Goal: Transaction & Acquisition: Purchase product/service

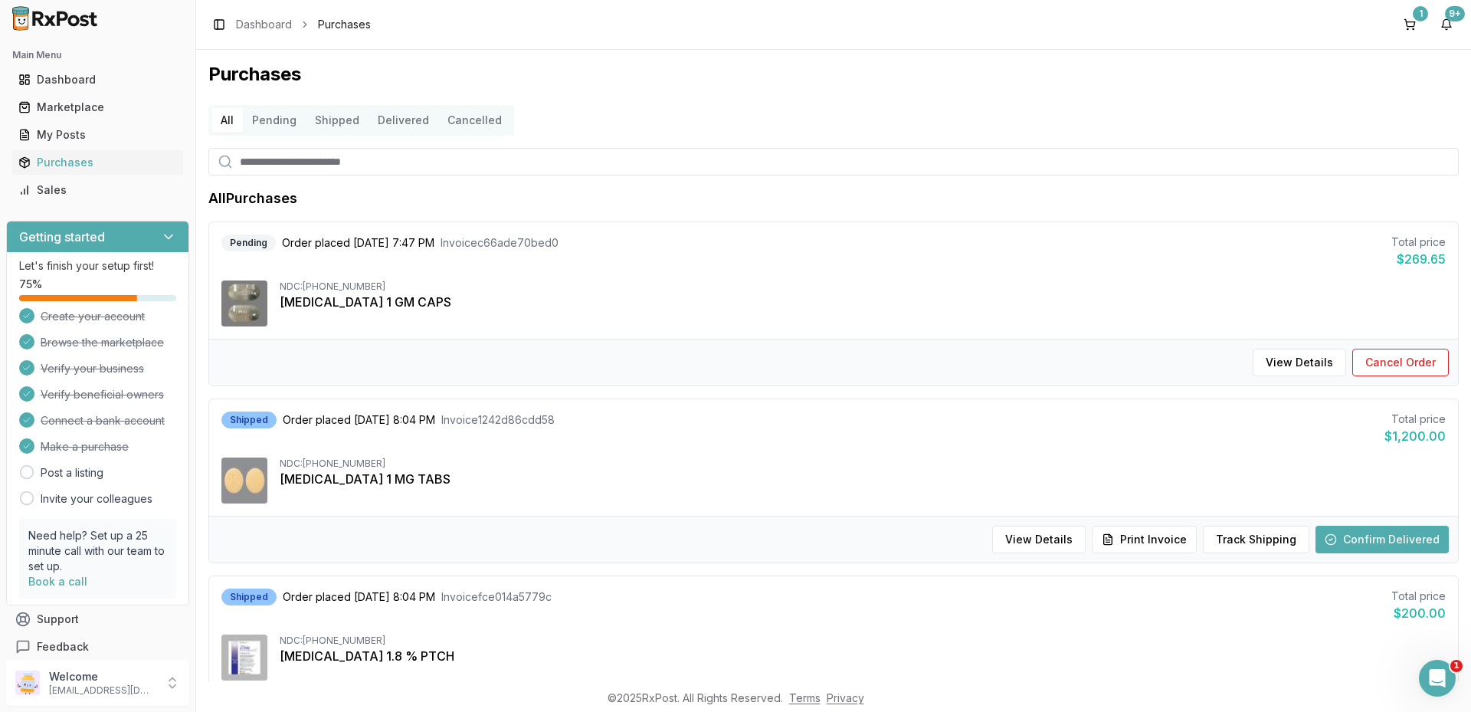
scroll to position [460, 0]
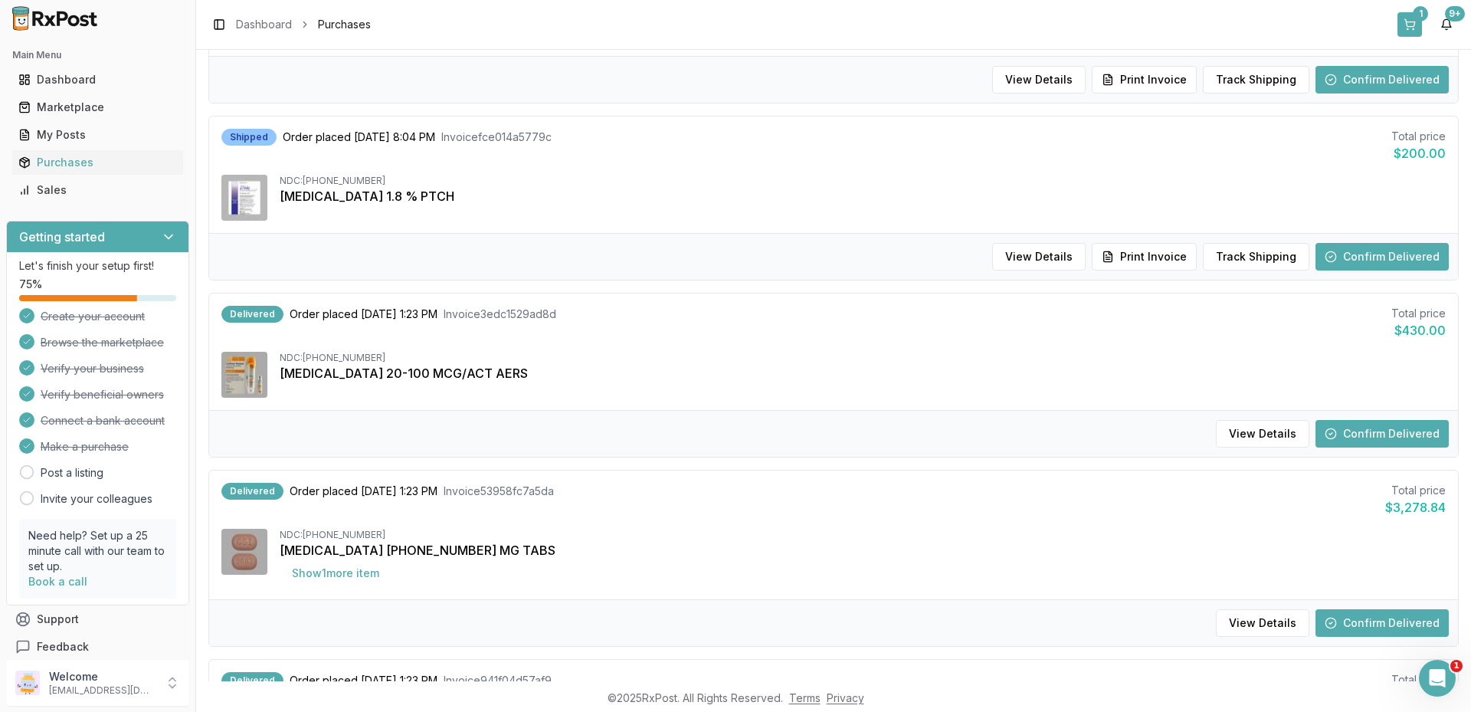
click at [1404, 25] on button "1" at bounding box center [1409, 24] width 25 height 25
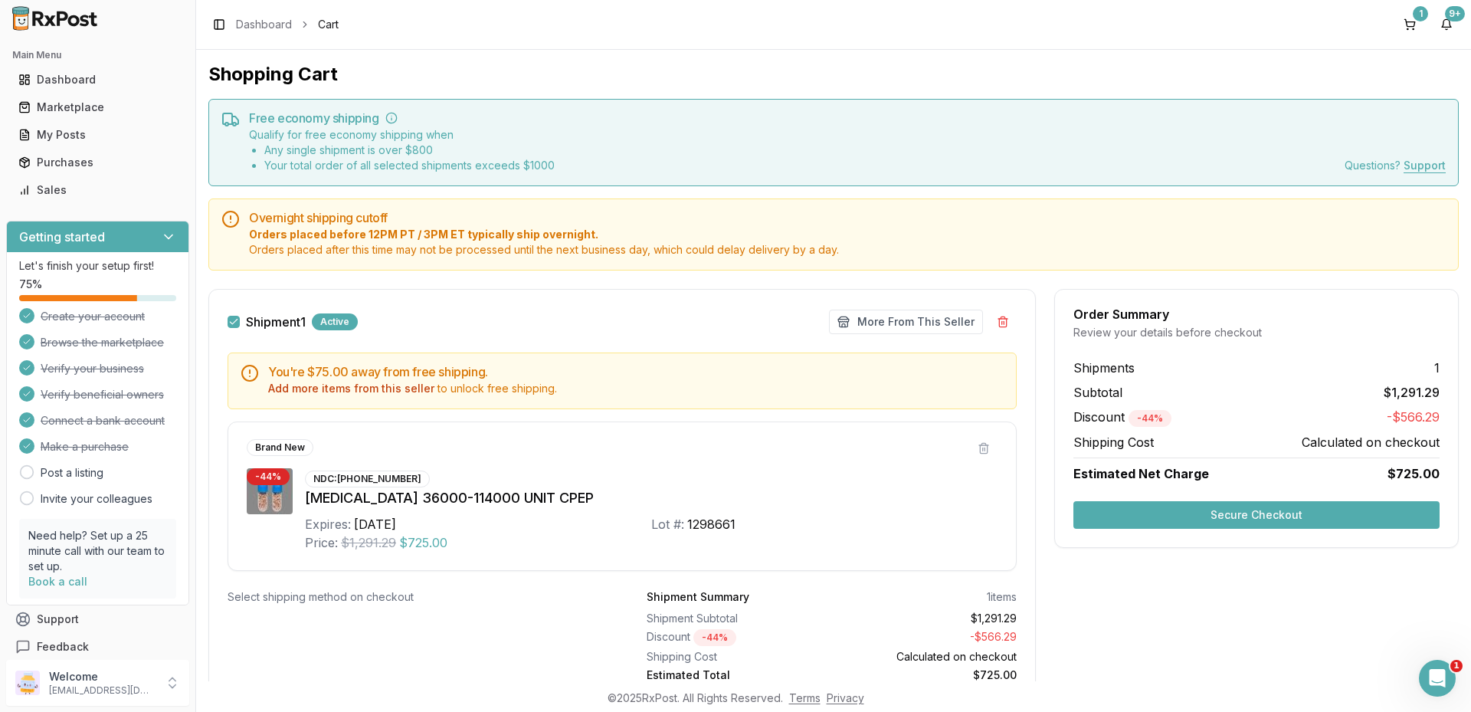
scroll to position [64, 0]
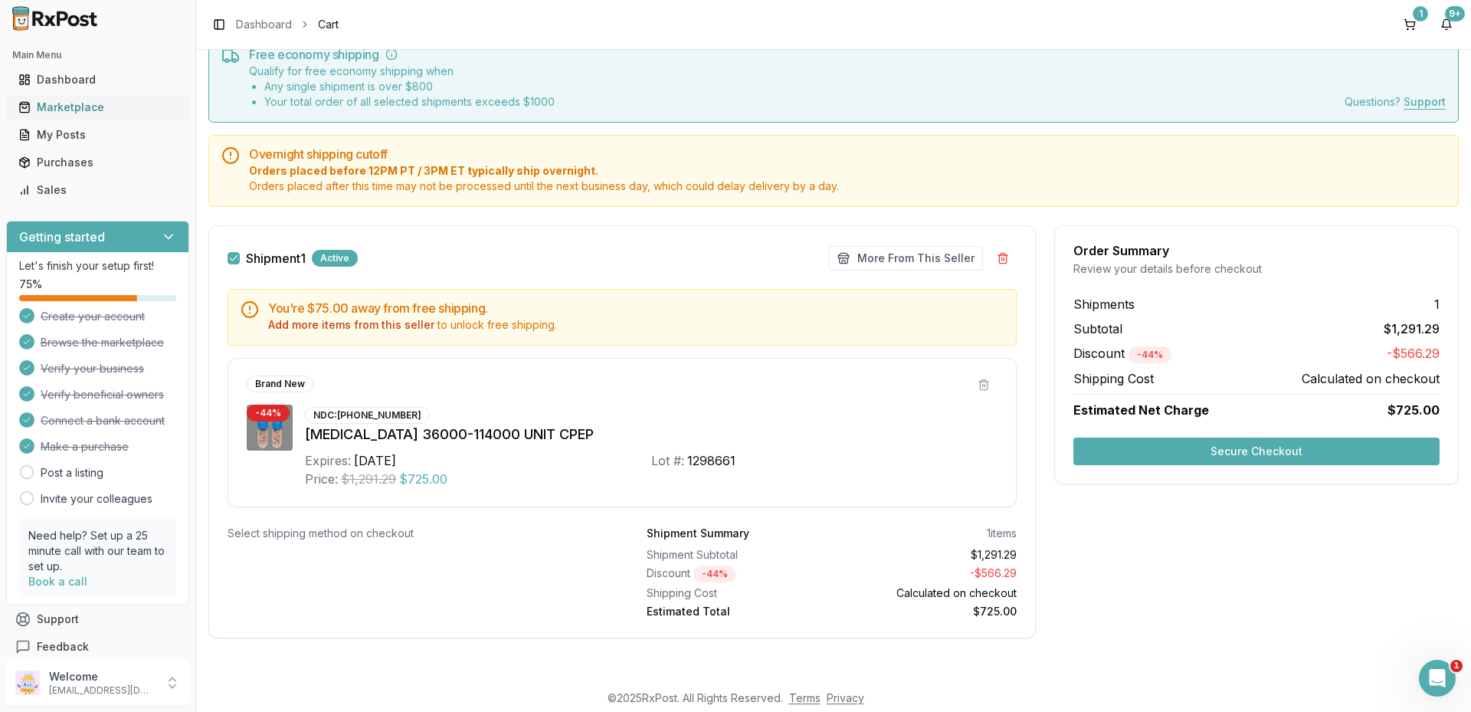
click at [84, 109] on div "Marketplace" at bounding box center [97, 107] width 159 height 15
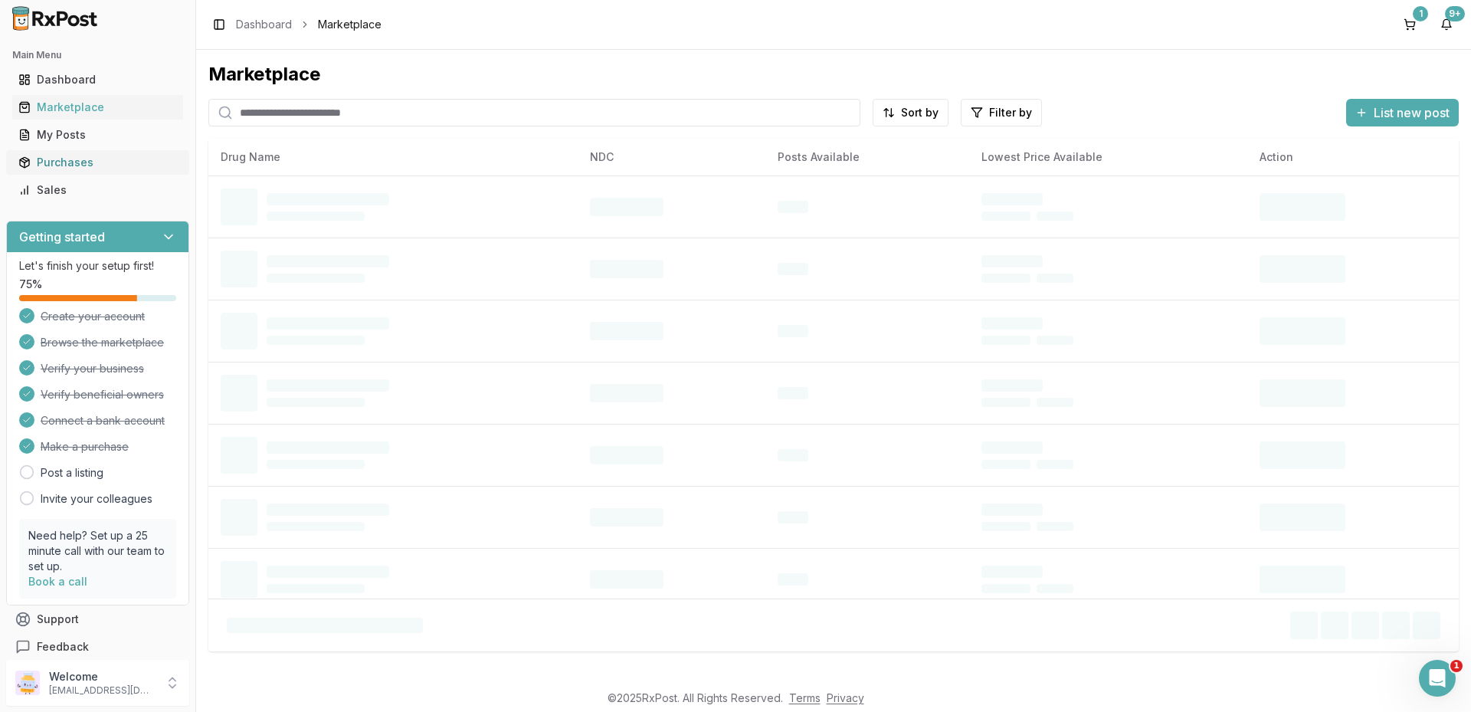
click at [83, 160] on div "Purchases" at bounding box center [97, 162] width 159 height 15
click at [79, 160] on div "Purchases" at bounding box center [97, 162] width 159 height 15
click at [67, 165] on div "Purchases" at bounding box center [97, 162] width 159 height 15
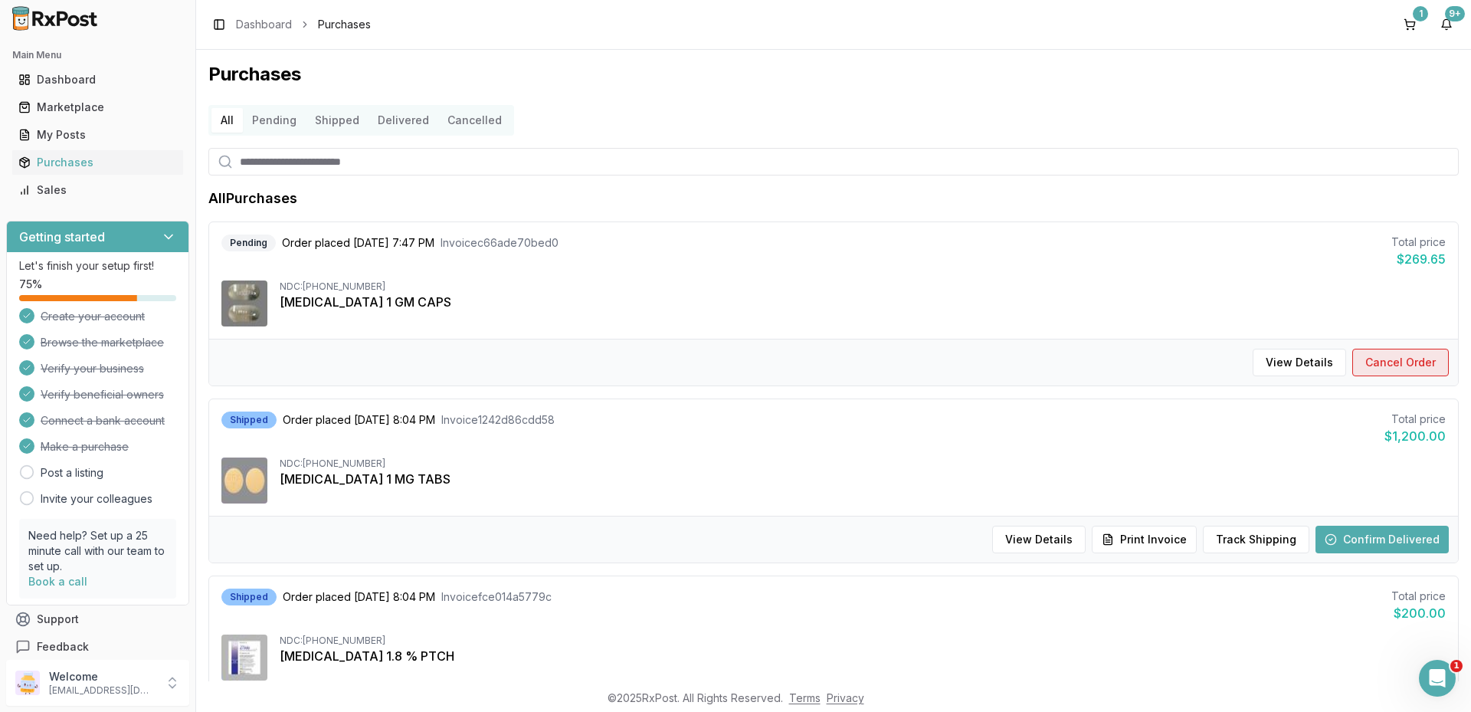
click at [1371, 359] on button "Cancel Order" at bounding box center [1400, 363] width 97 height 28
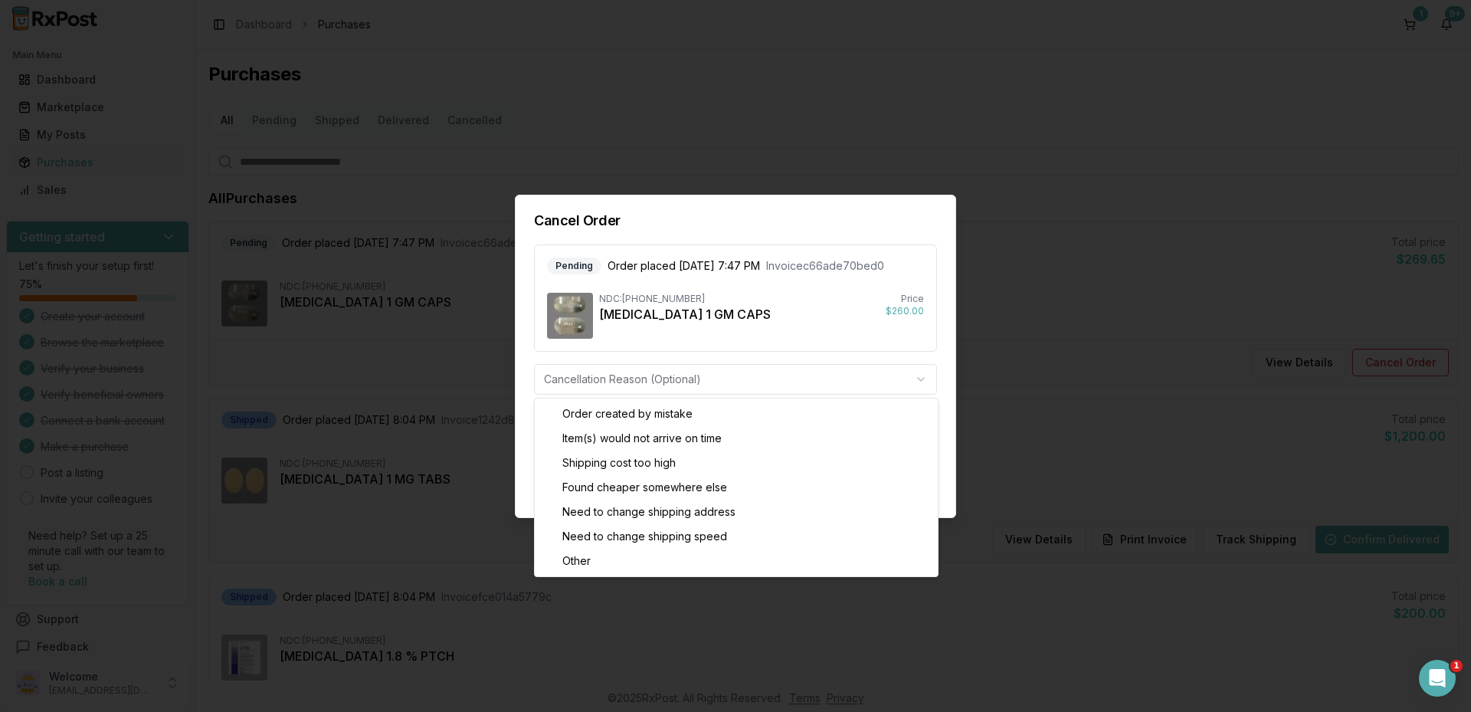
click at [655, 382] on body "1 Main Menu Dashboard Marketplace My Posts Purchases Sales Getting started Let'…" at bounding box center [735, 356] width 1471 height 712
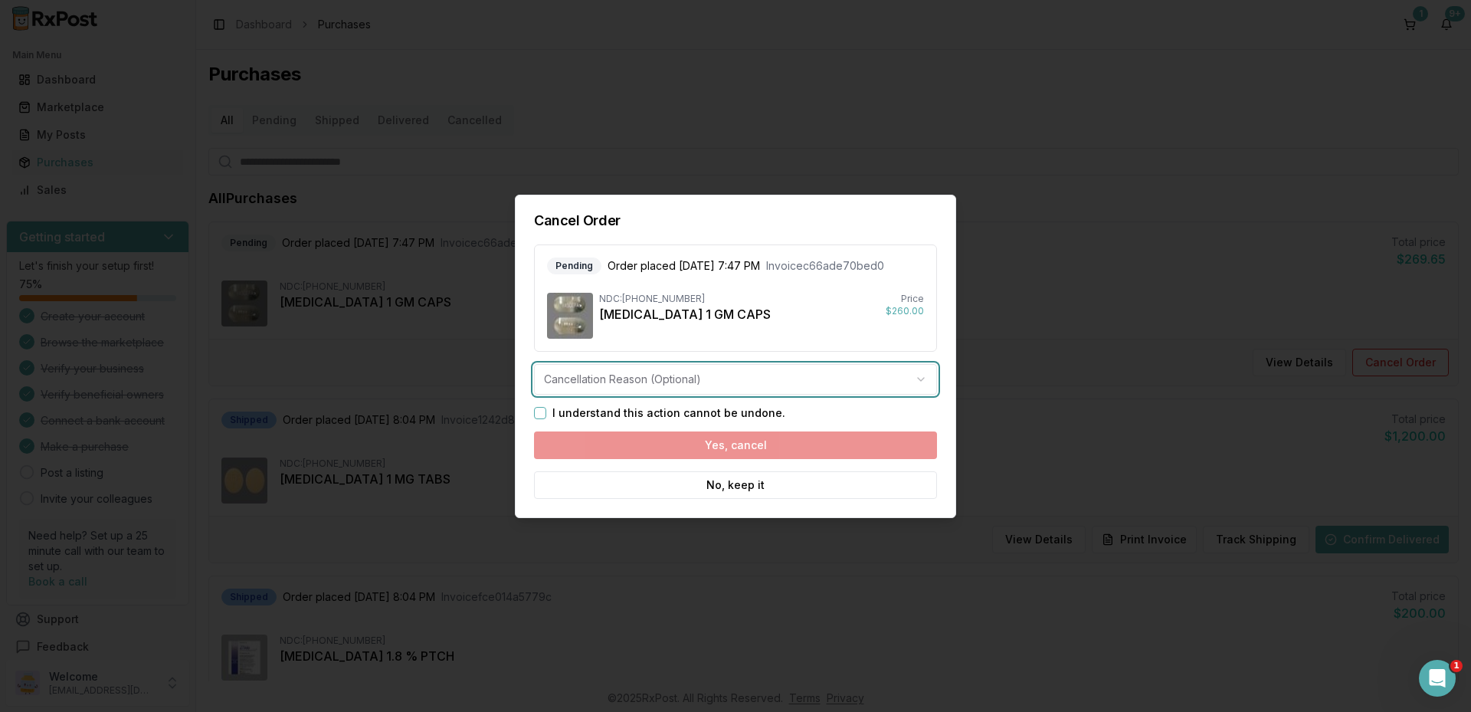
click at [1223, 480] on div at bounding box center [735, 356] width 1471 height 712
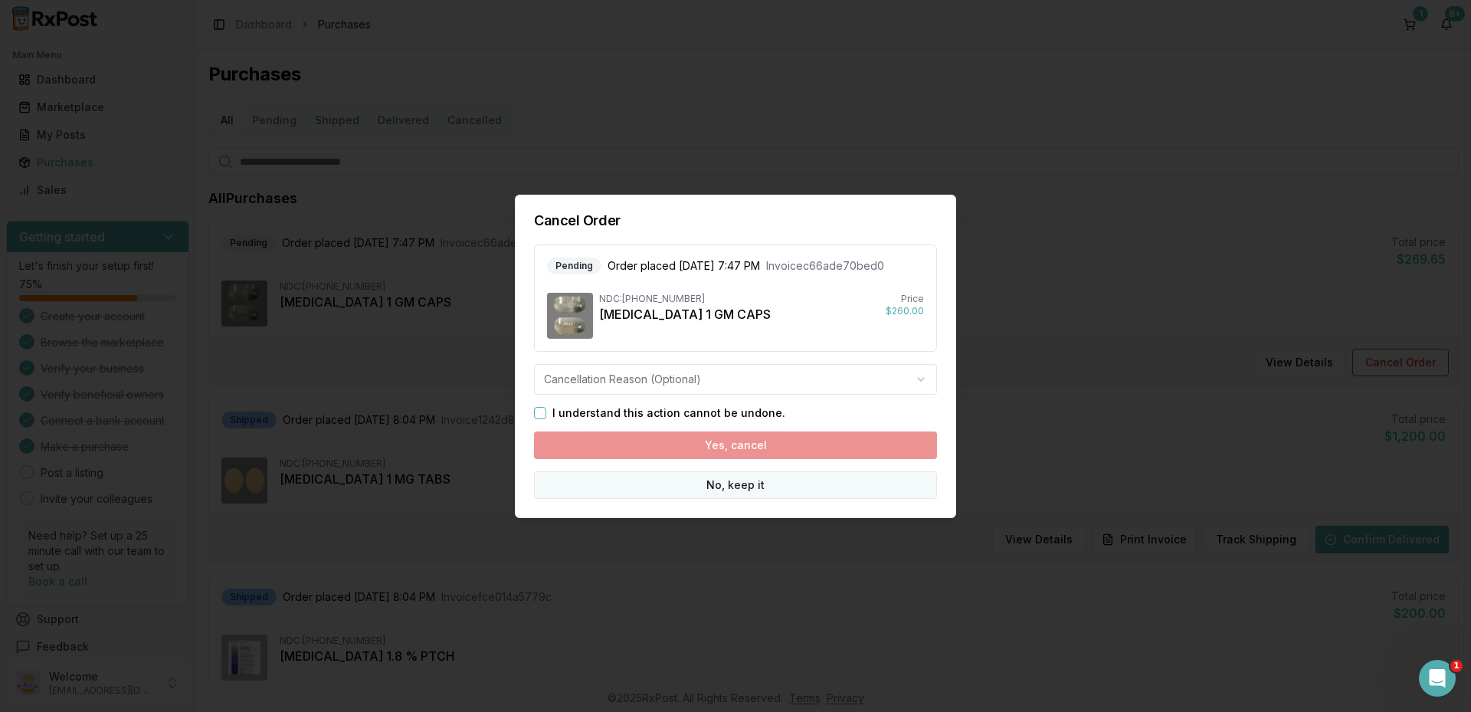
click at [763, 480] on button "No, keep it" at bounding box center [735, 485] width 403 height 28
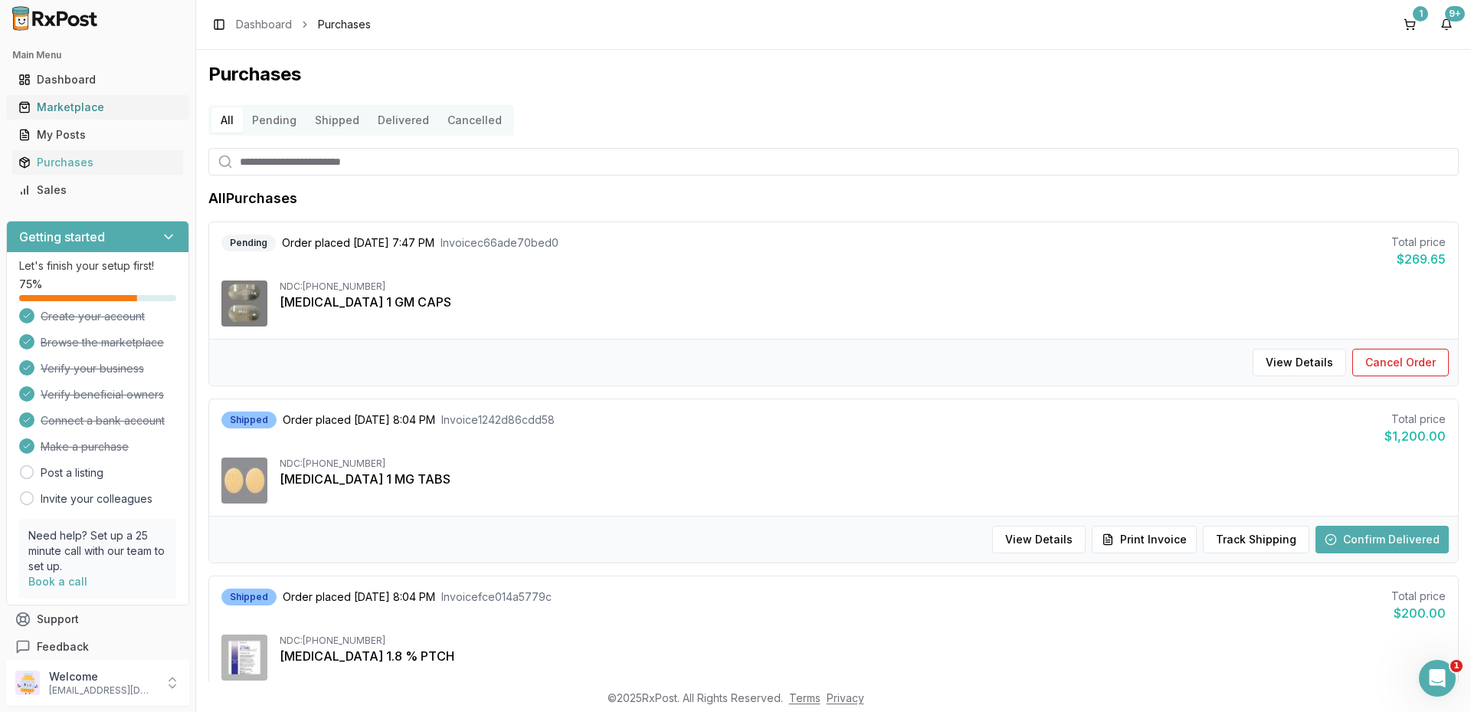
click at [66, 103] on div "Marketplace" at bounding box center [97, 107] width 159 height 15
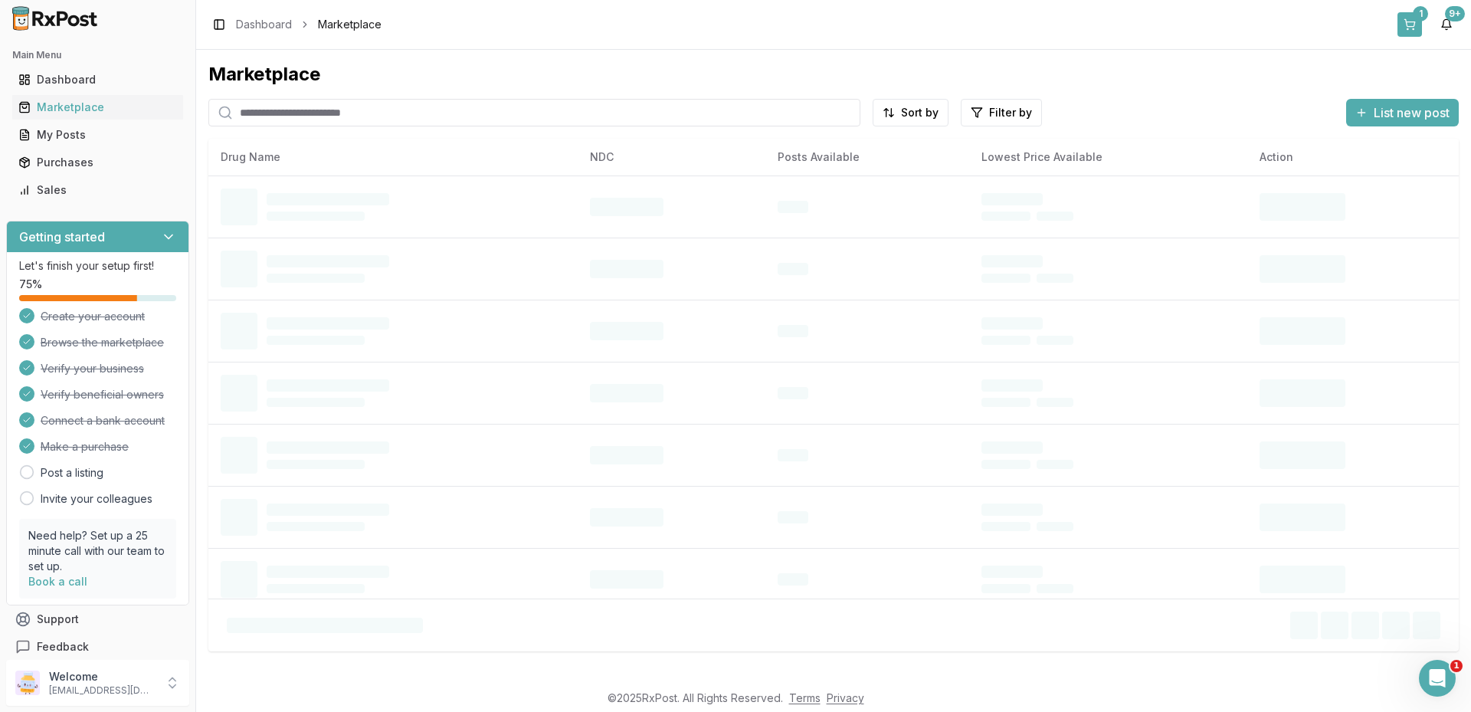
click at [1407, 19] on button "1" at bounding box center [1409, 24] width 25 height 25
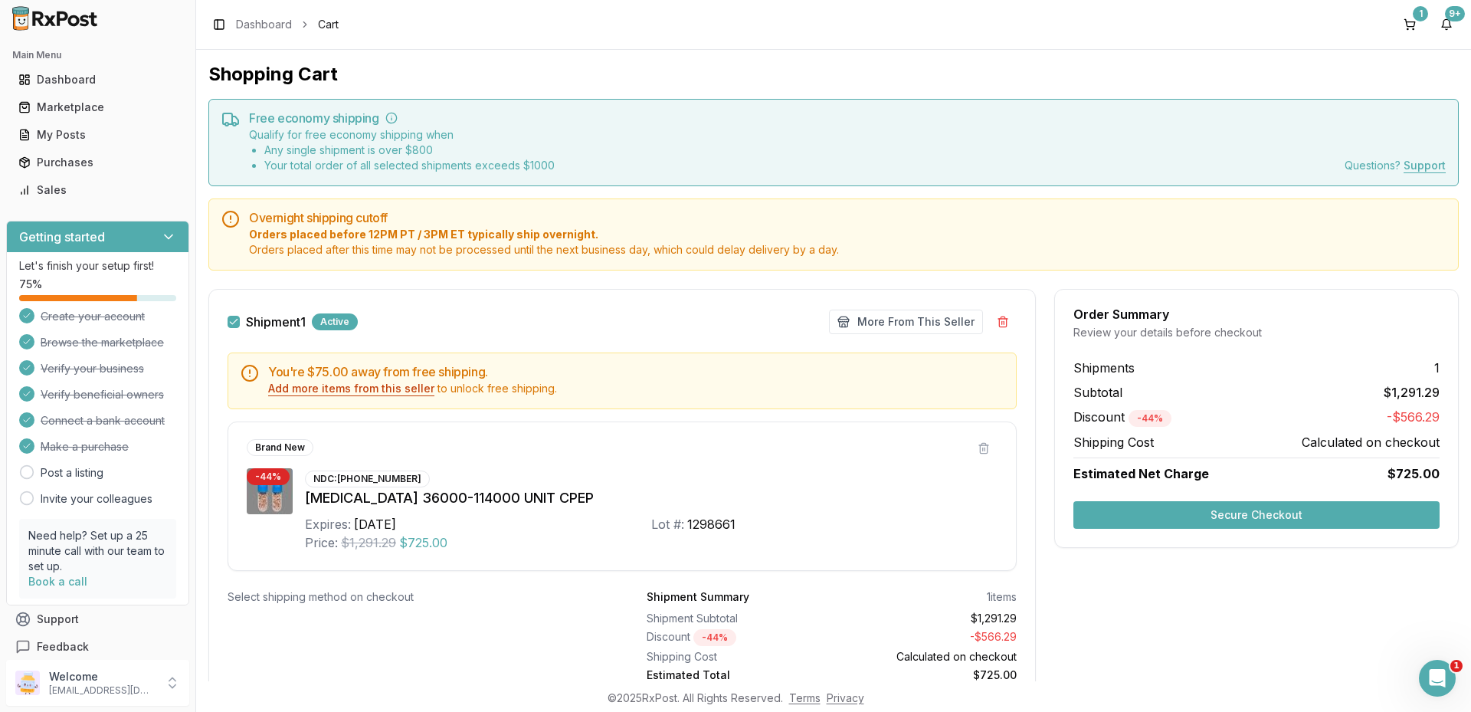
click at [375, 389] on button "Add more items from this seller" at bounding box center [351, 388] width 166 height 15
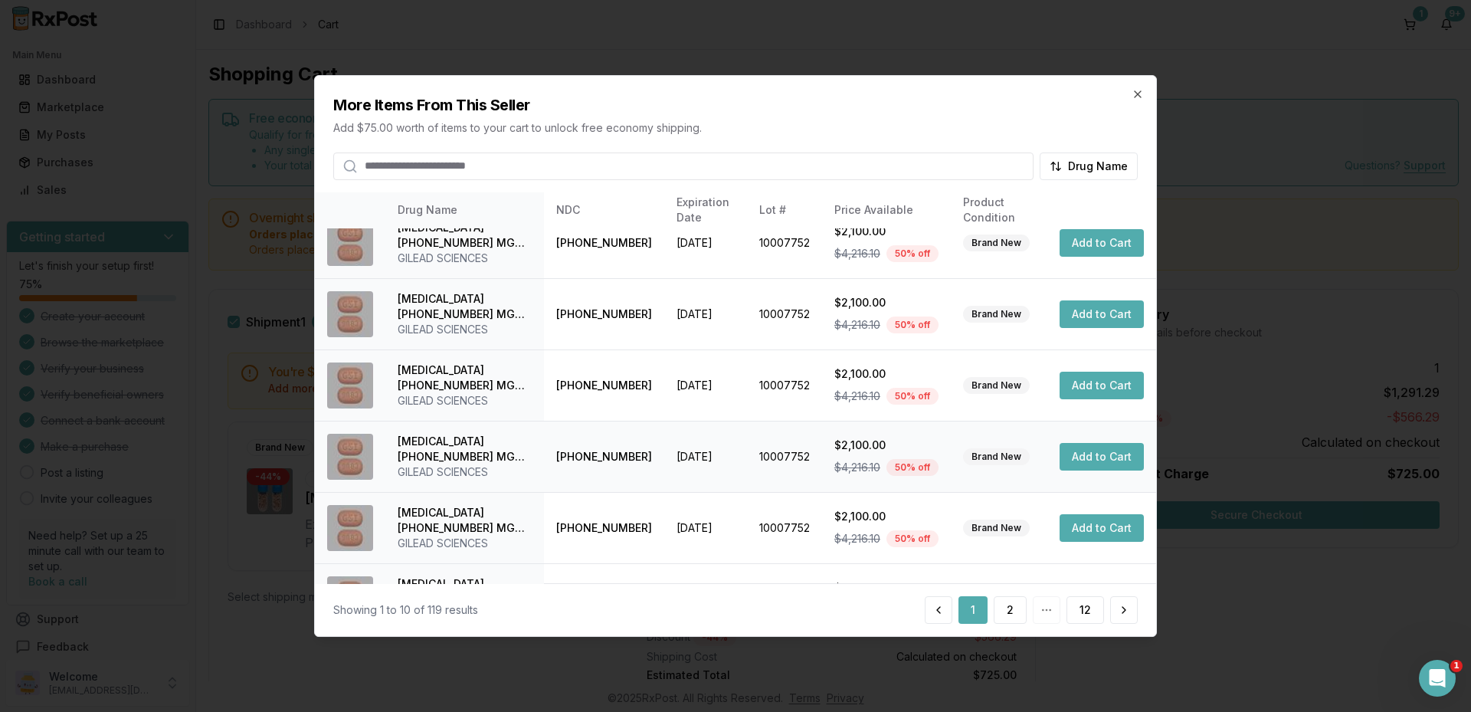
scroll to position [358, 0]
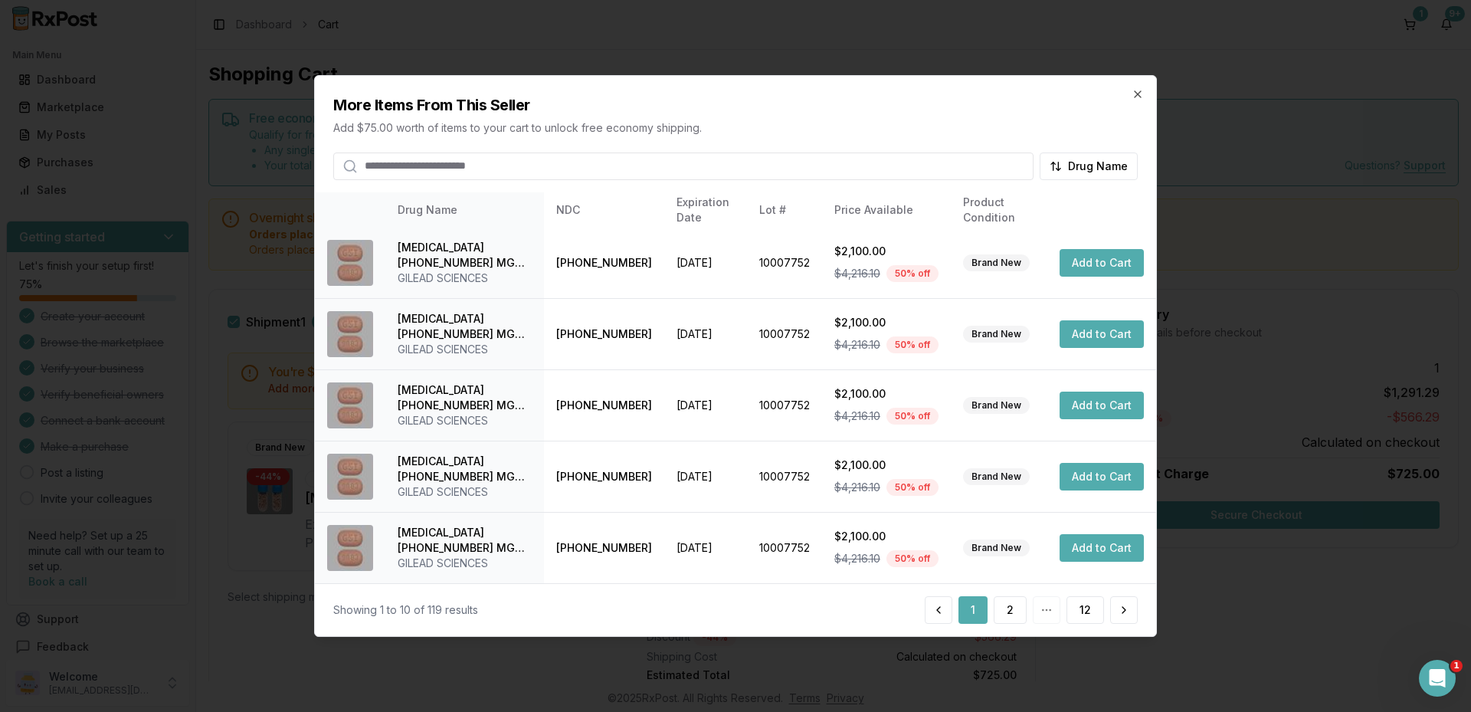
click at [544, 169] on input "search" at bounding box center [683, 166] width 700 height 28
type input "*******"
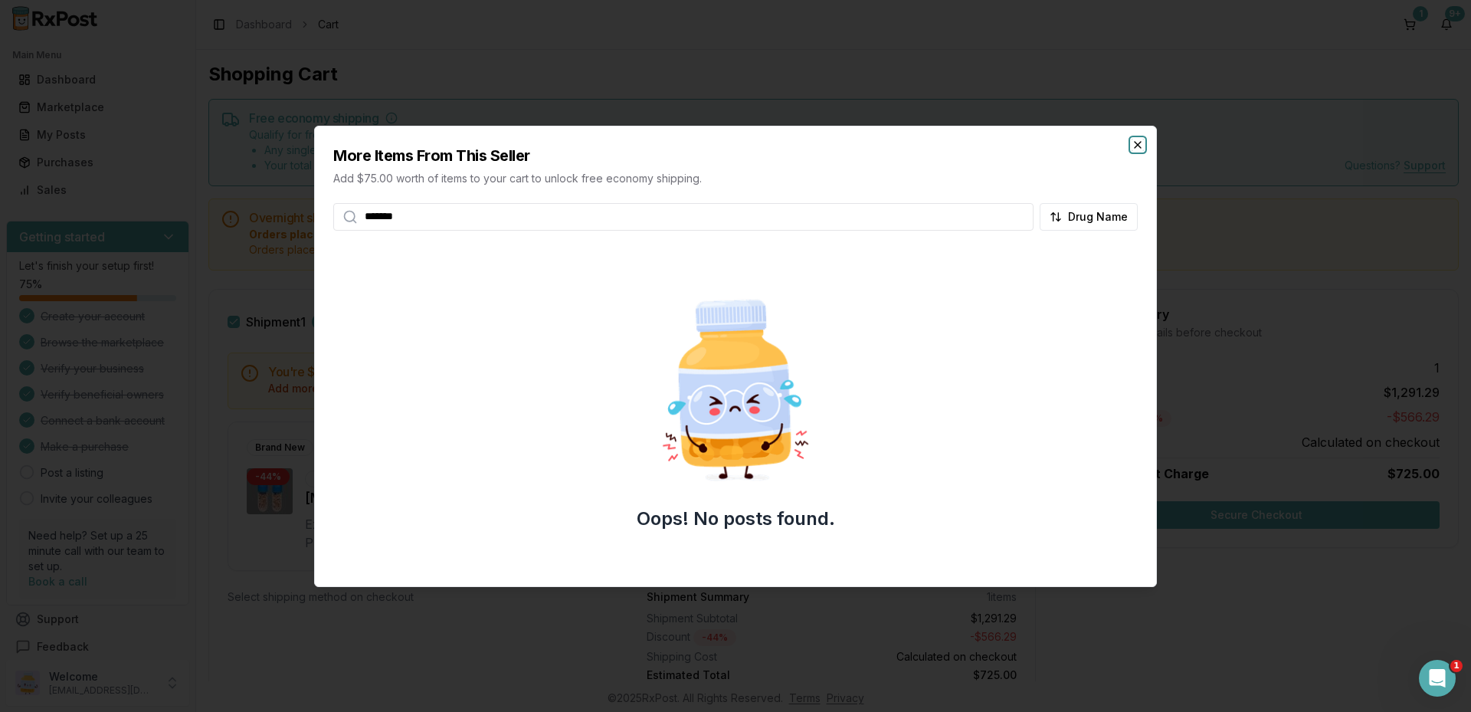
click at [1143, 146] on icon "button" at bounding box center [1138, 145] width 12 height 12
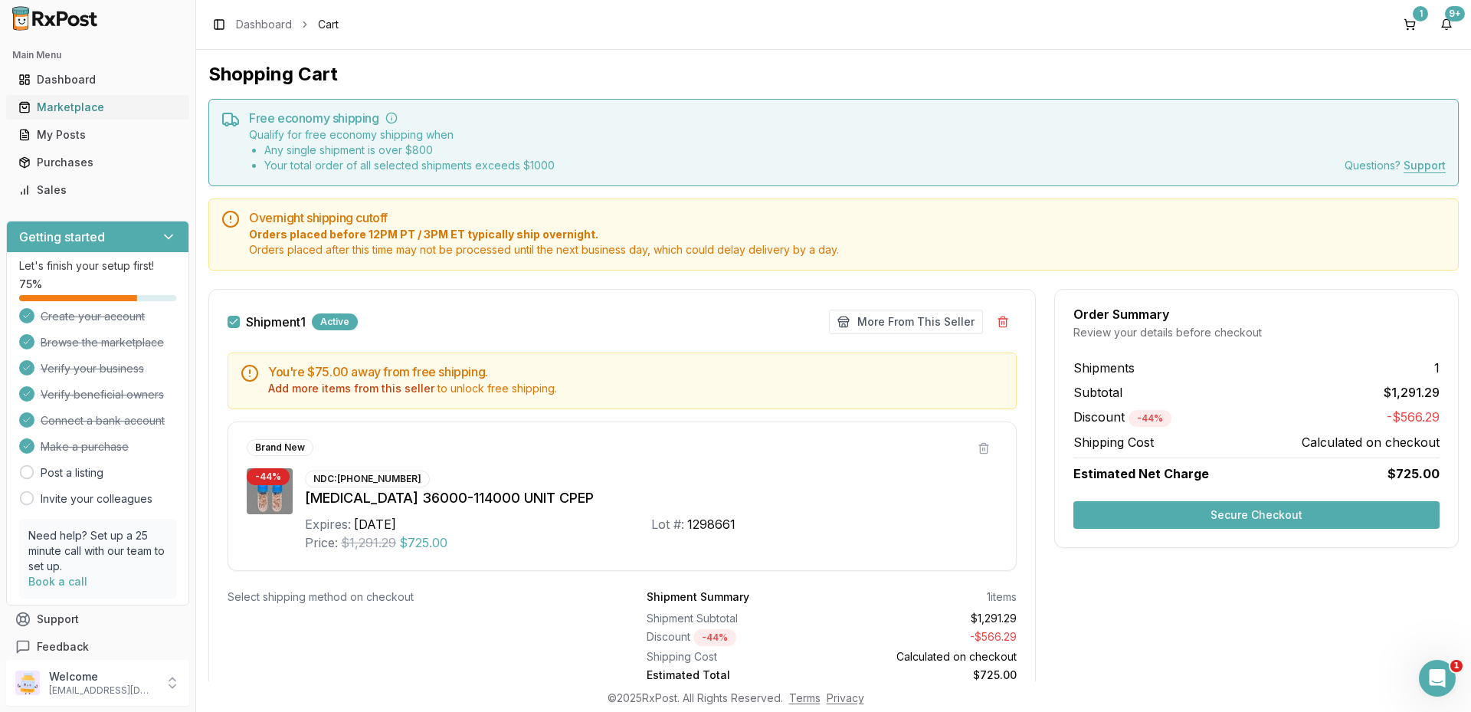
click at [69, 113] on div "Marketplace" at bounding box center [97, 107] width 159 height 15
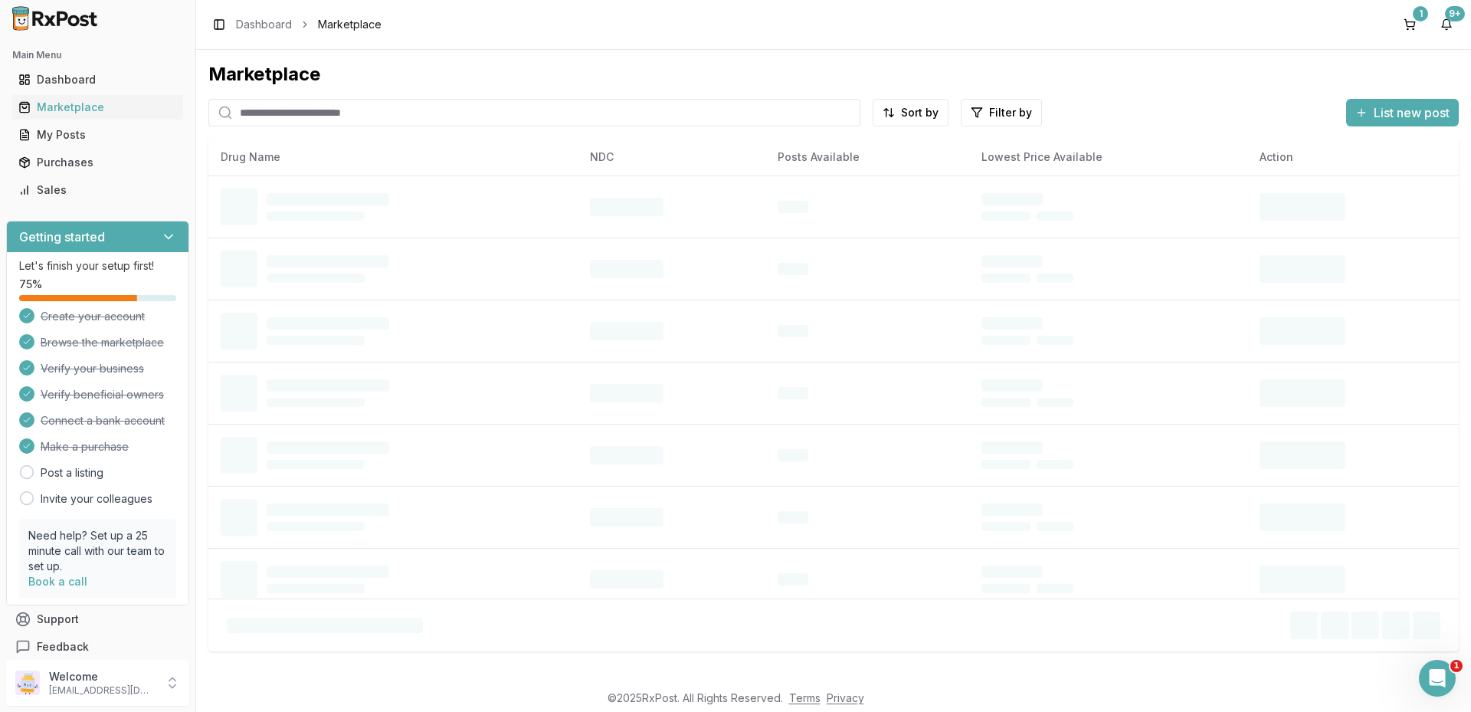
click at [252, 118] on input "search" at bounding box center [534, 113] width 652 height 28
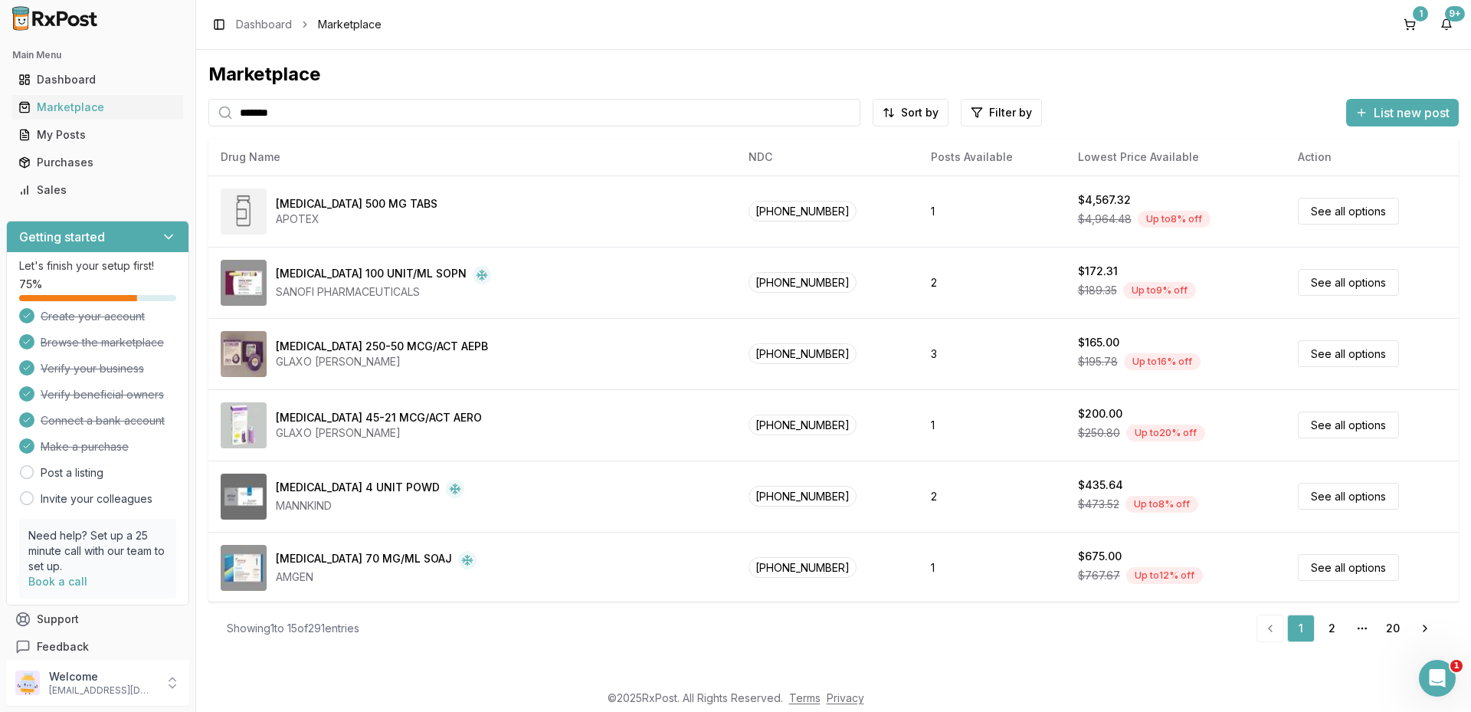
type input "*******"
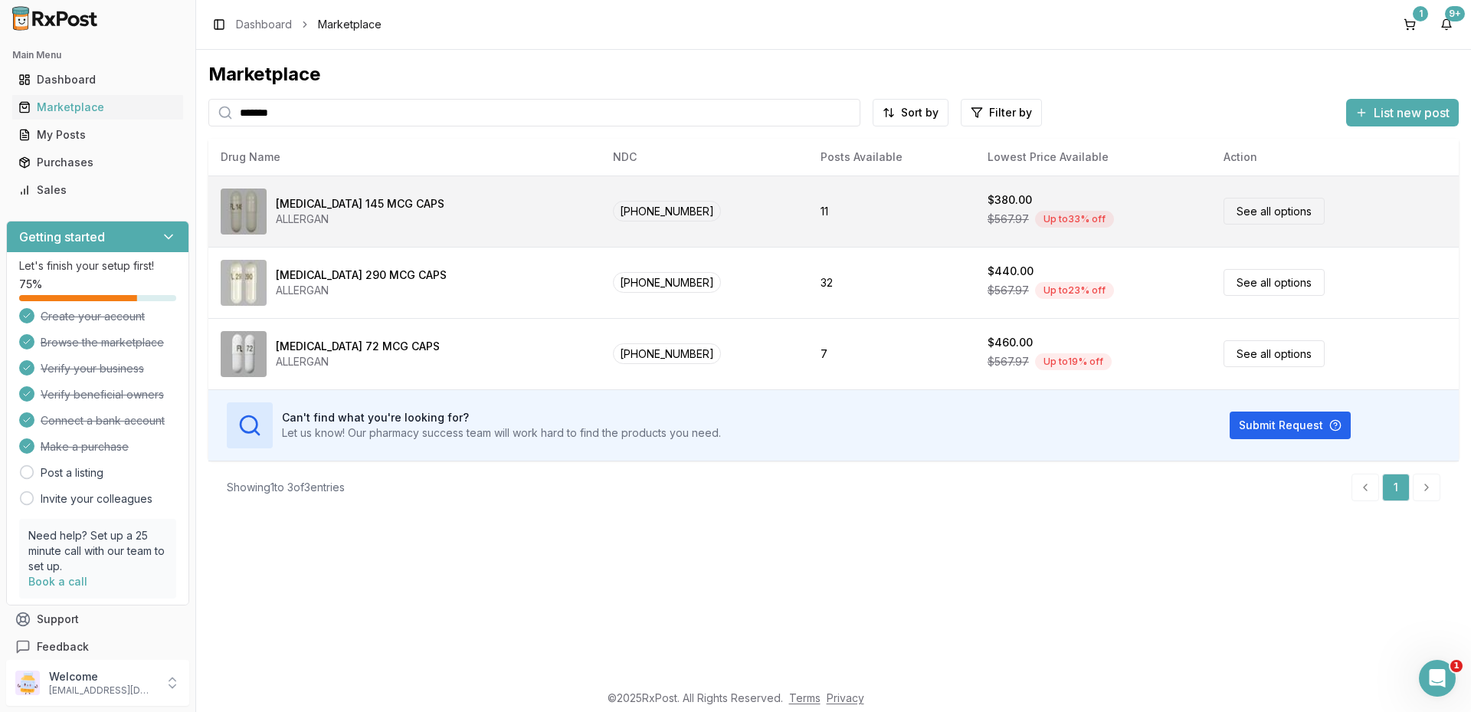
click at [1237, 205] on link "See all options" at bounding box center [1273, 211] width 101 height 27
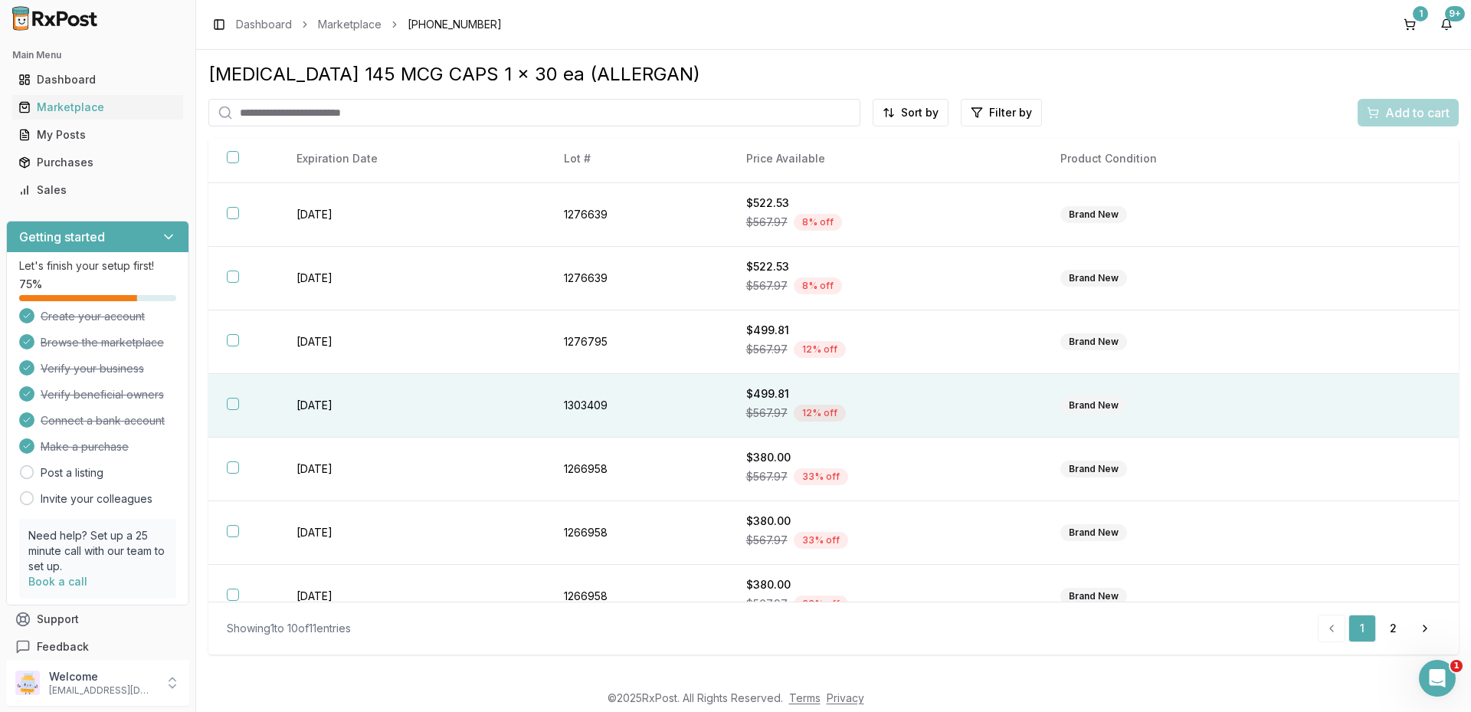
scroll to position [213, 0]
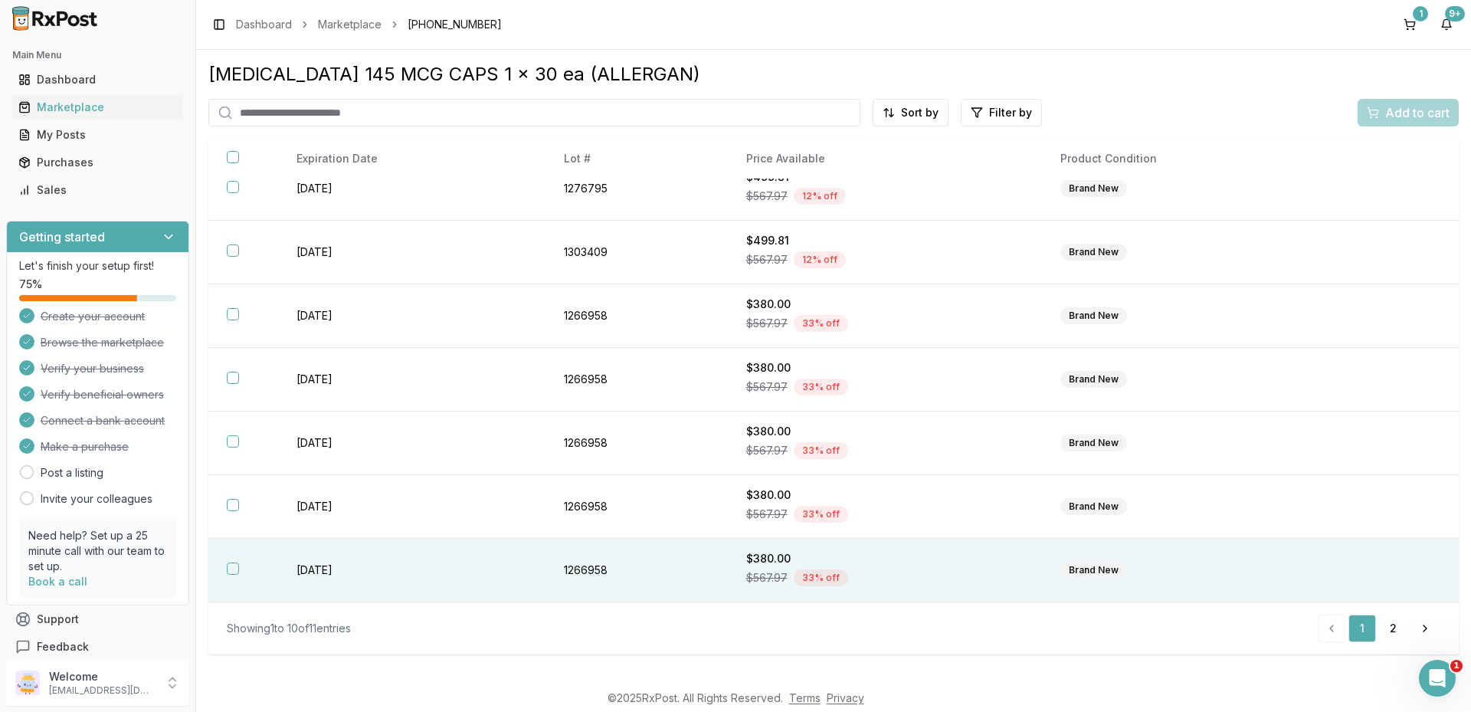
click at [1097, 569] on div "Brand New" at bounding box center [1093, 570] width 67 height 17
click at [1404, 117] on span "Add to cart" at bounding box center [1417, 112] width 64 height 18
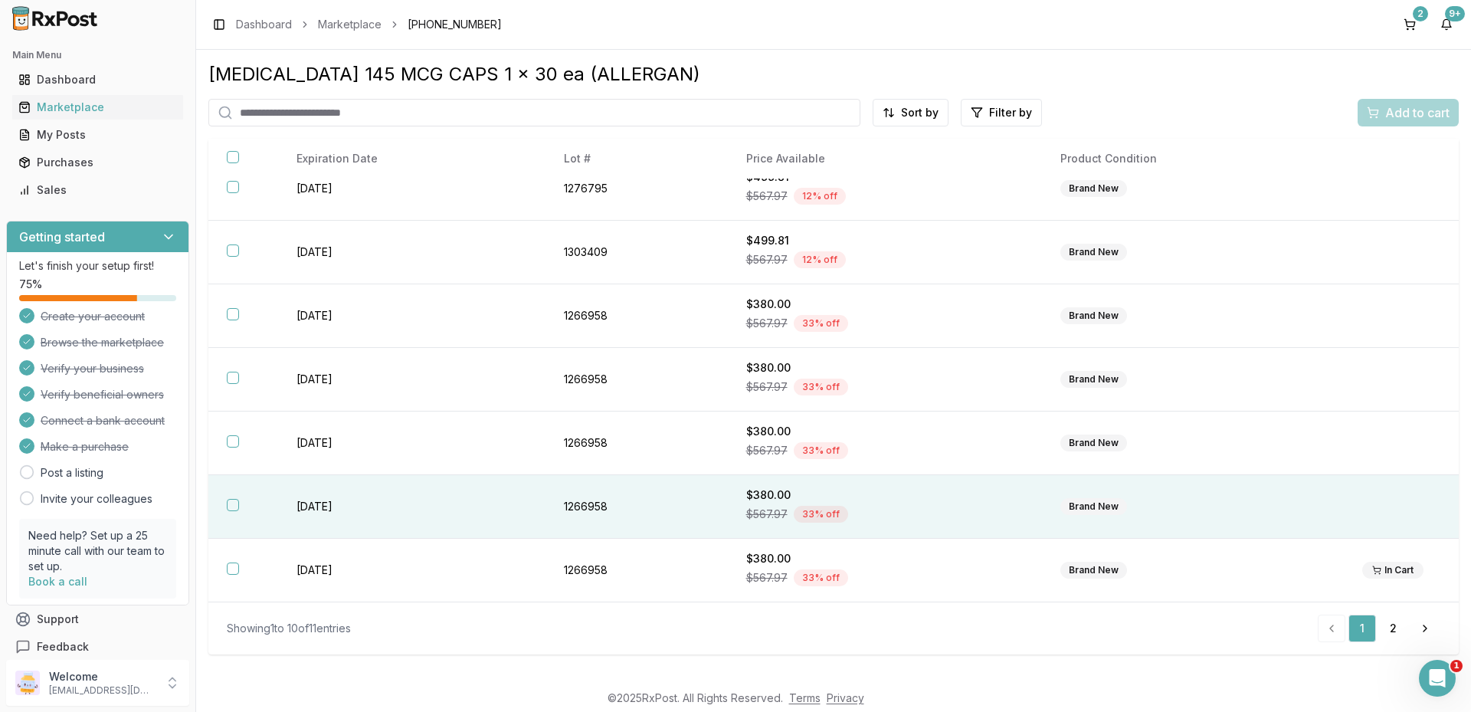
click at [1095, 508] on div "Brand New" at bounding box center [1093, 506] width 67 height 17
click at [1379, 106] on div "Add to cart" at bounding box center [1408, 112] width 83 height 18
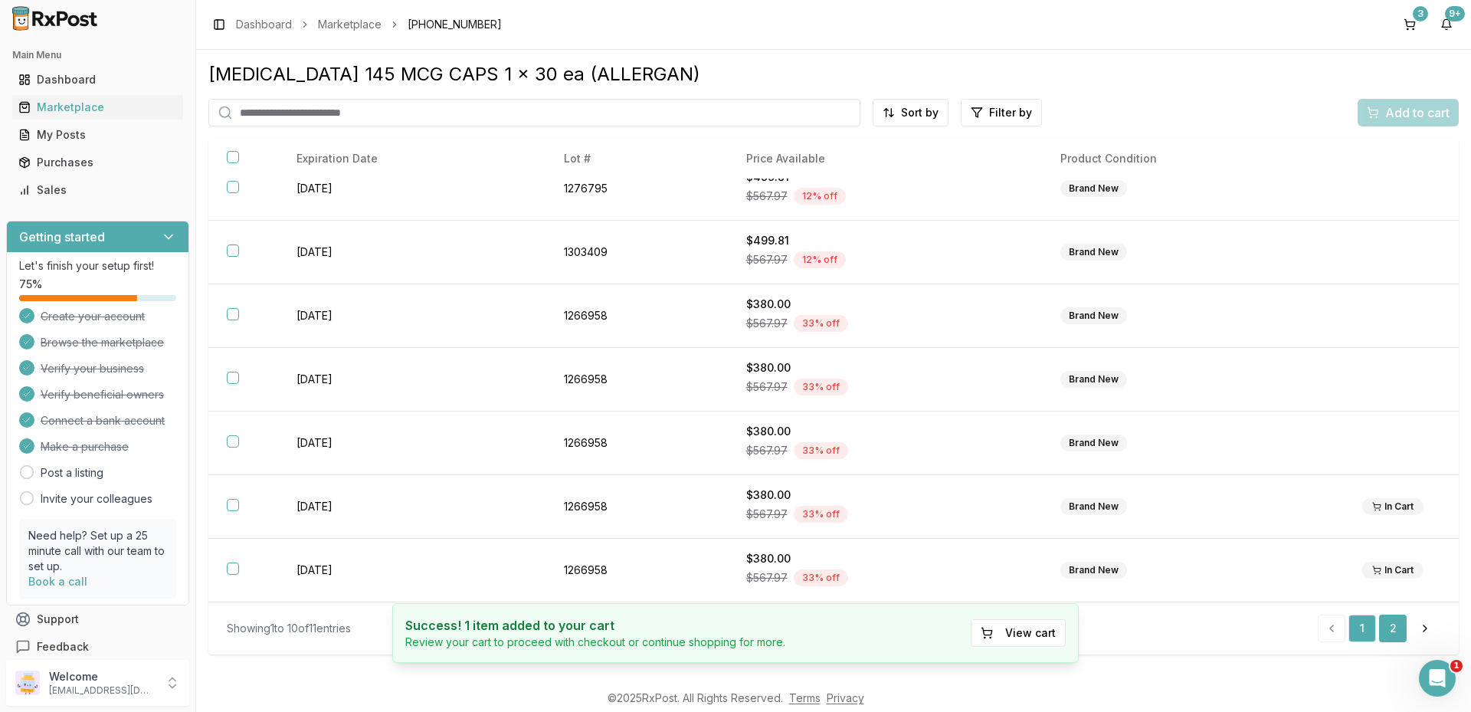
click at [1394, 629] on link "2" at bounding box center [1393, 628] width 28 height 28
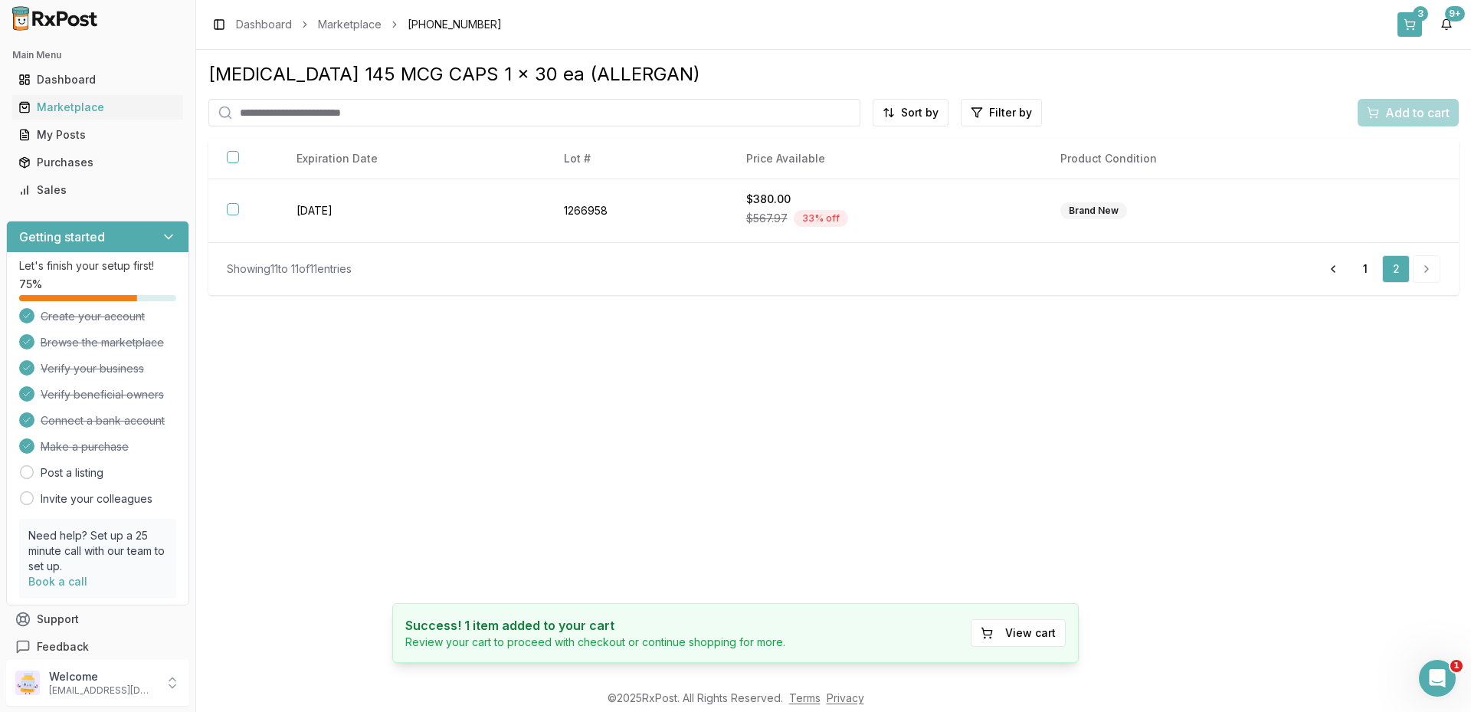
click at [1408, 14] on button "3" at bounding box center [1409, 24] width 25 height 25
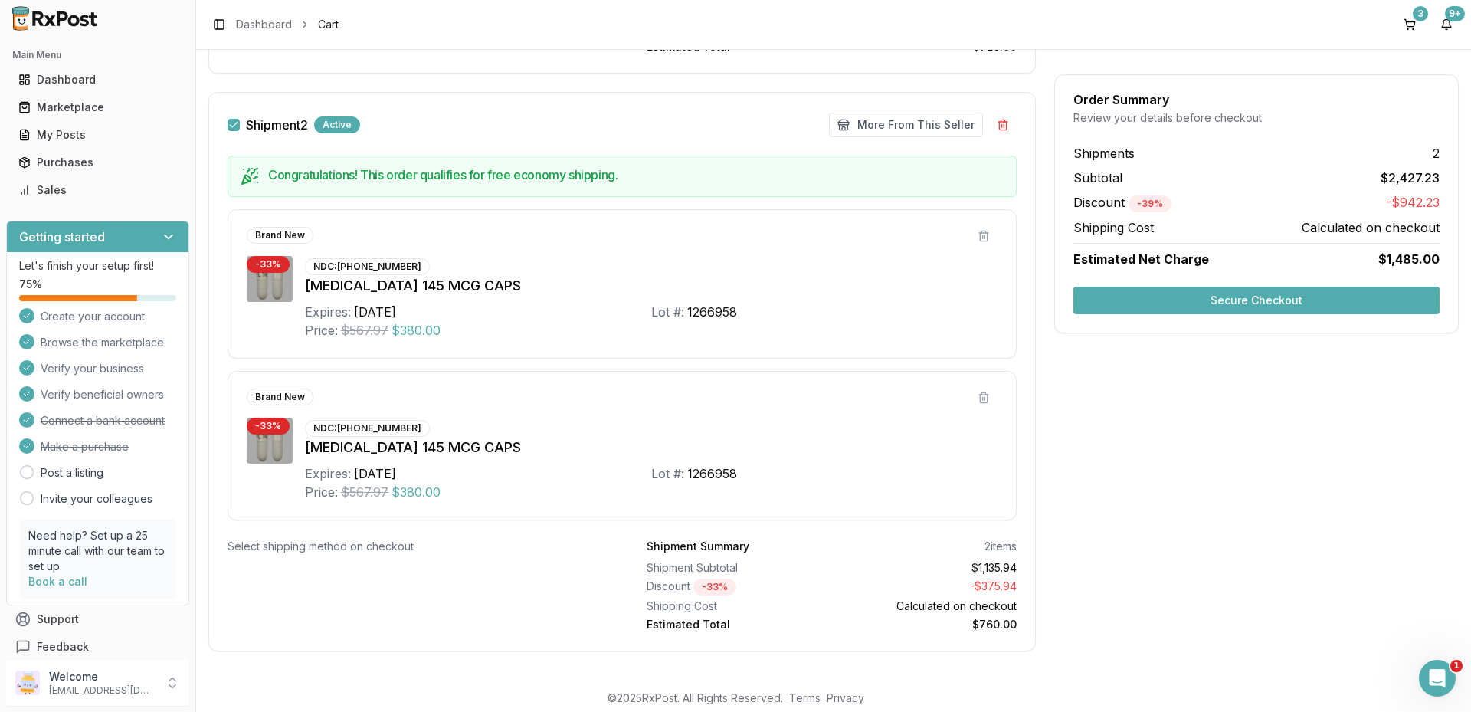
scroll to position [626, 0]
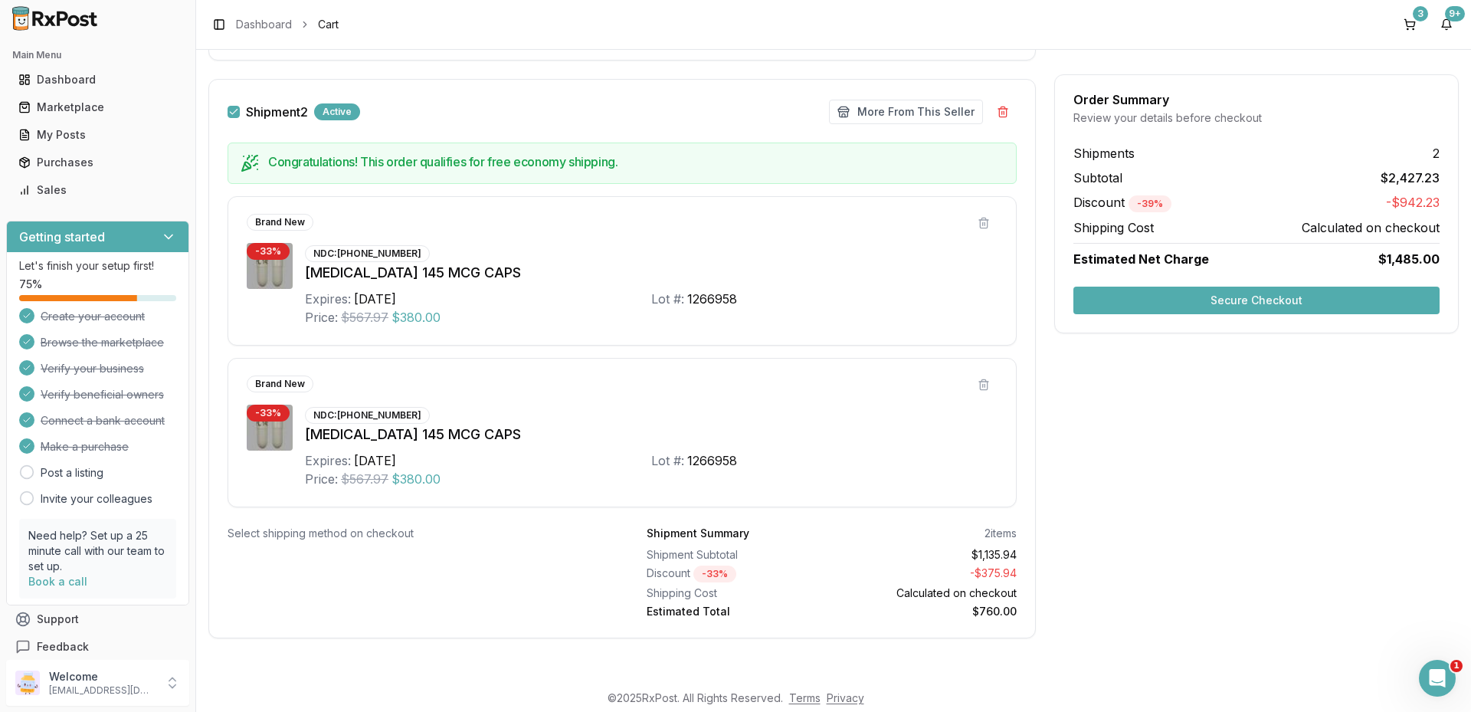
click at [1270, 293] on button "Secure Checkout" at bounding box center [1256, 301] width 366 height 28
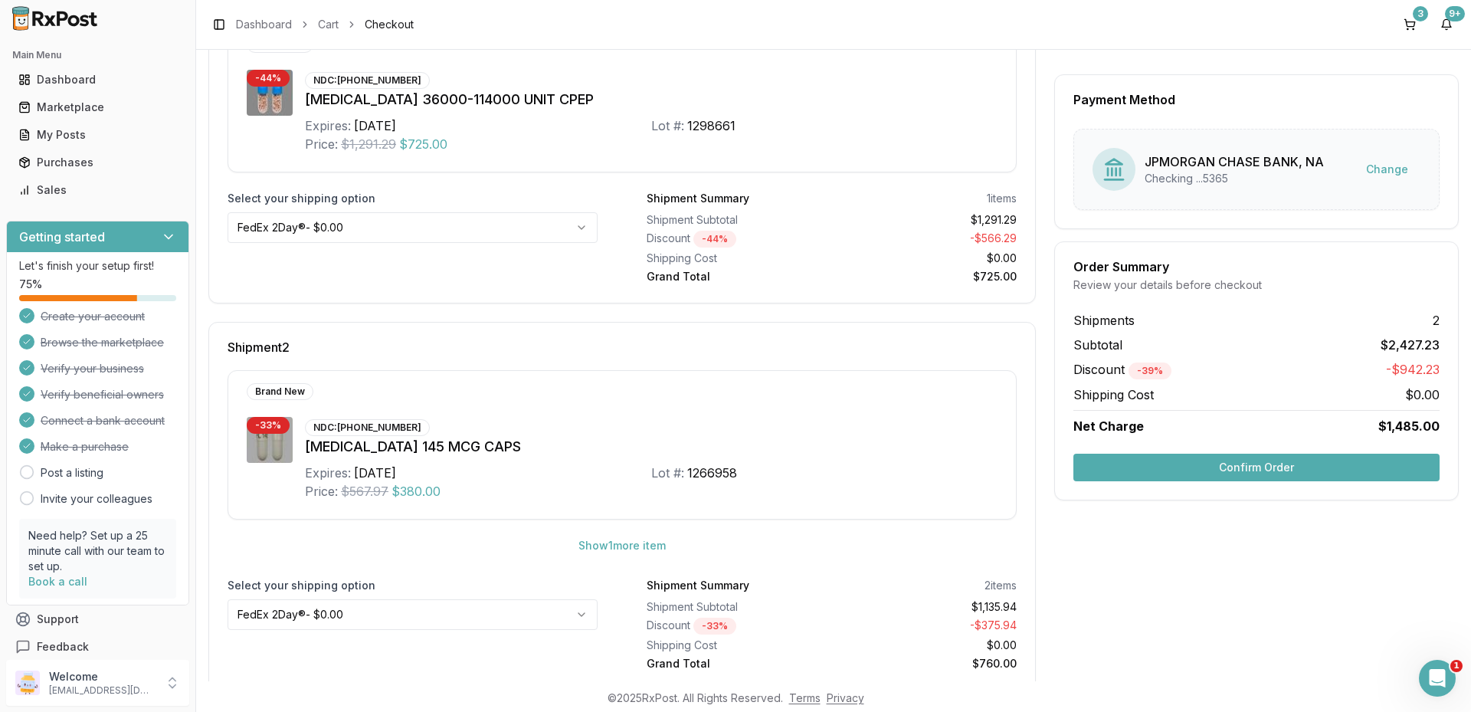
scroll to position [340, 0]
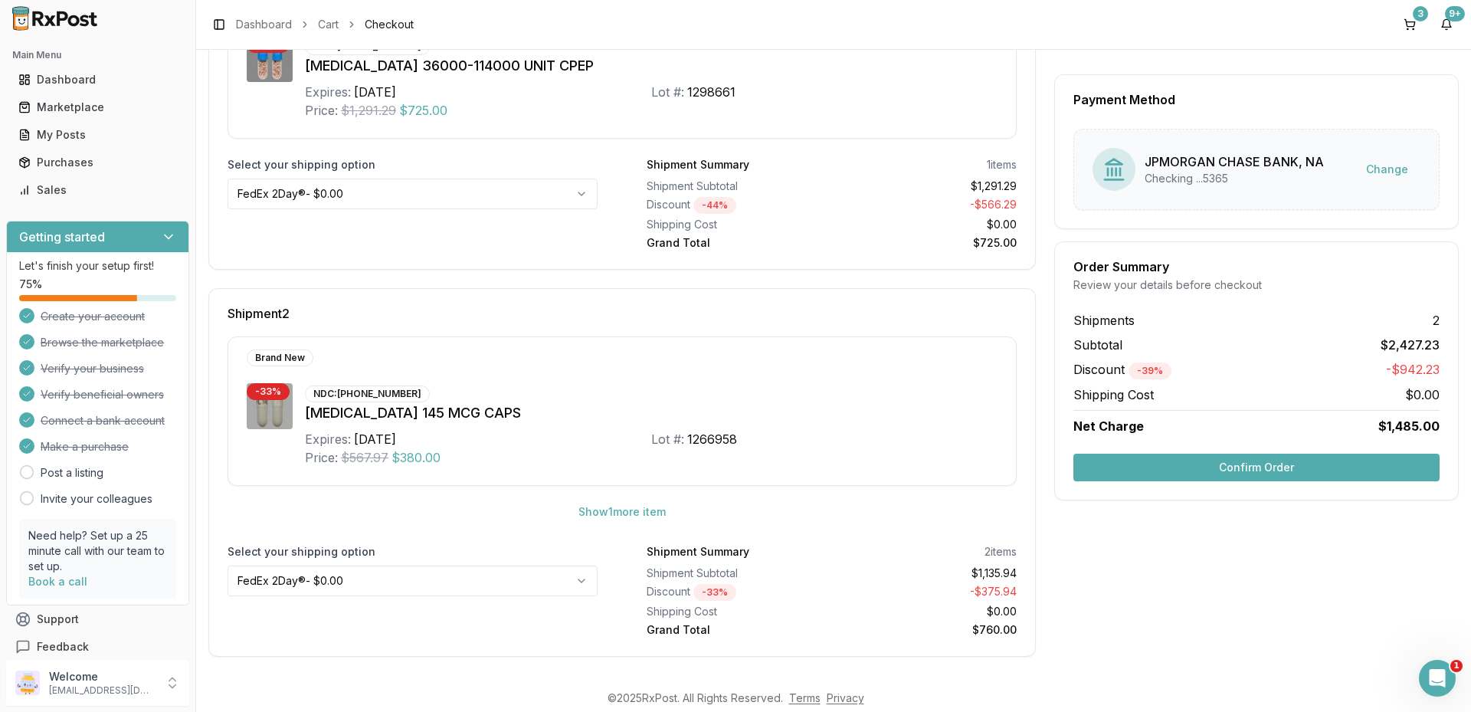
click at [1225, 467] on button "Confirm Order" at bounding box center [1256, 468] width 366 height 28
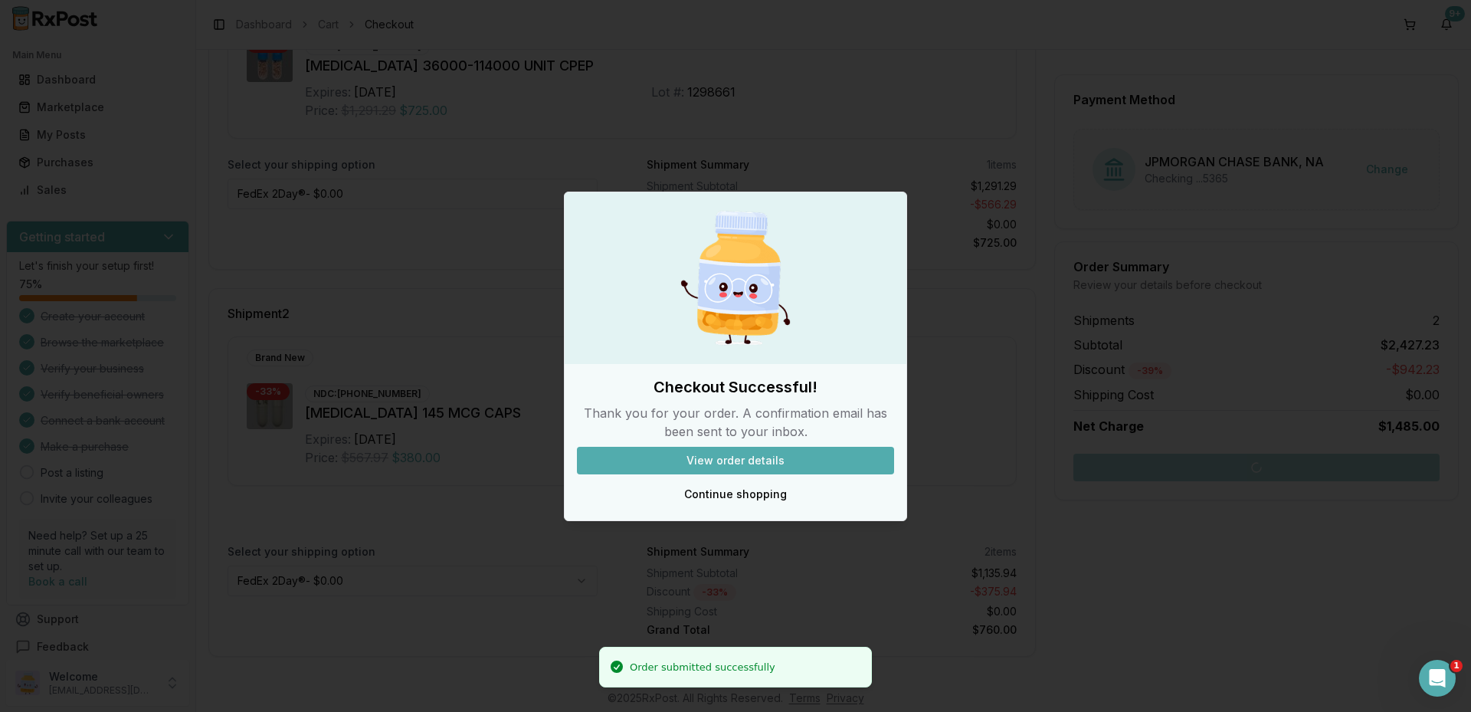
click at [734, 463] on button "View order details" at bounding box center [735, 461] width 317 height 28
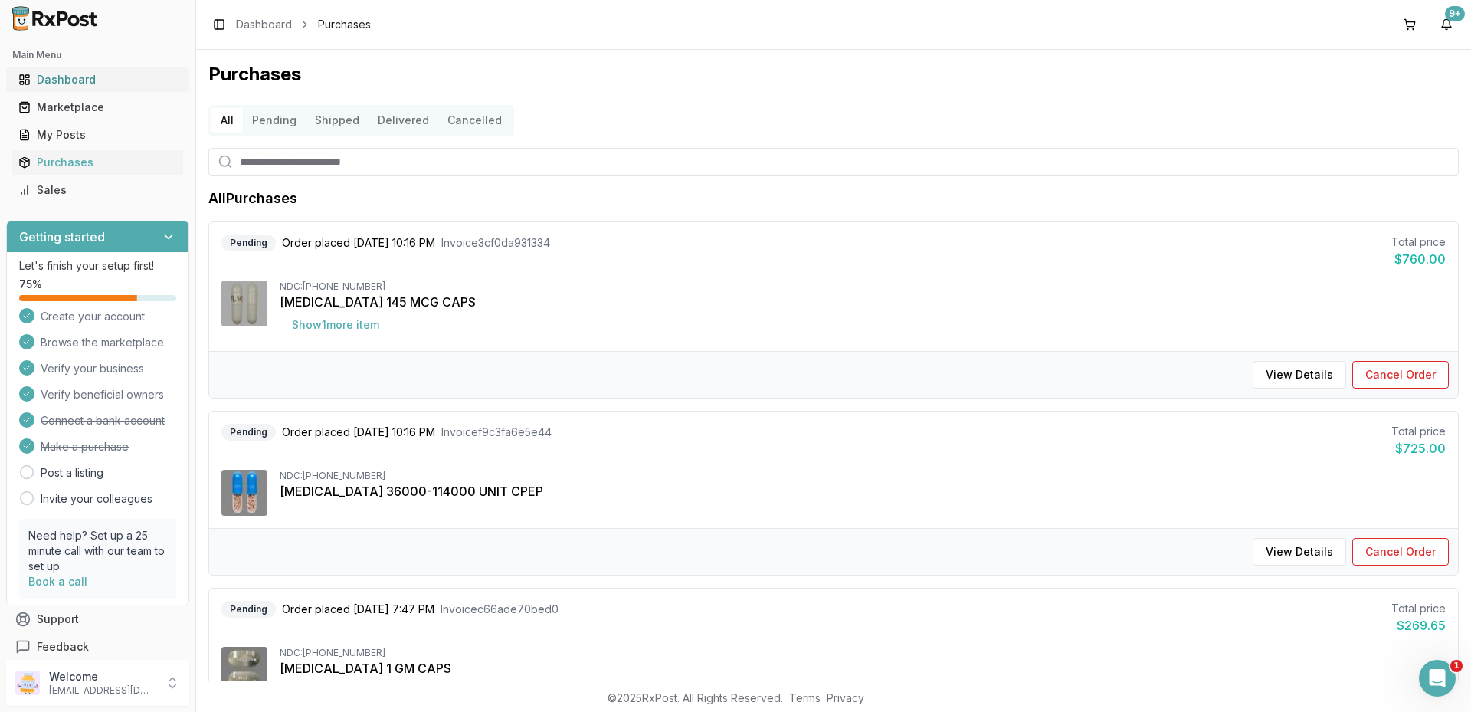
click at [60, 87] on link "Dashboard" at bounding box center [97, 80] width 171 height 28
